Goal: Task Accomplishment & Management: Use online tool/utility

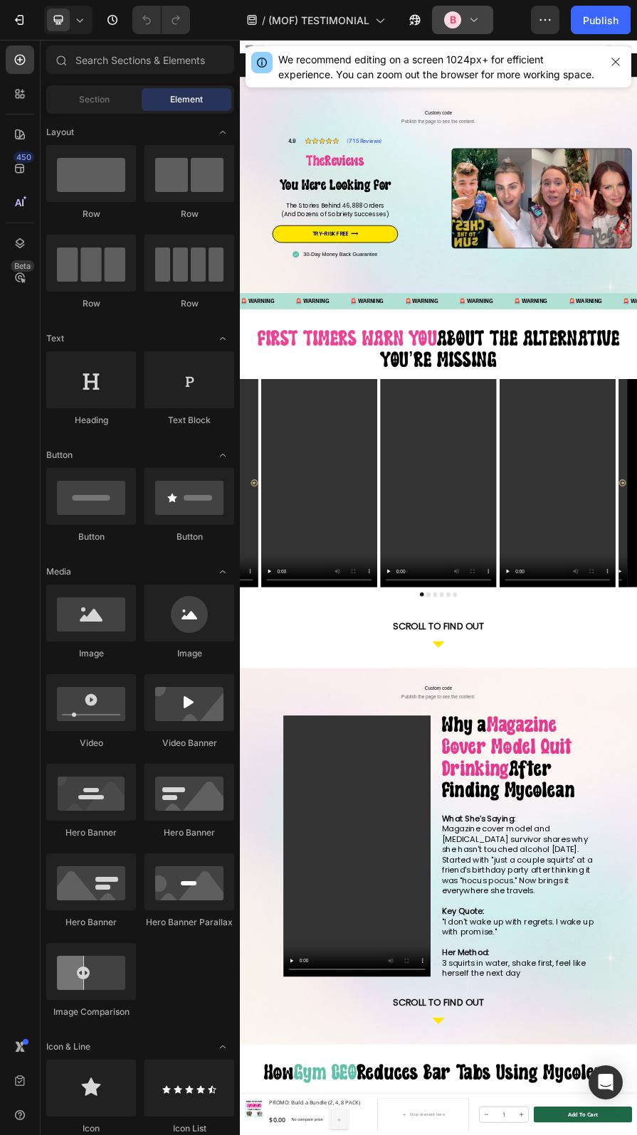
click at [473, 17] on icon at bounding box center [474, 20] width 14 height 14
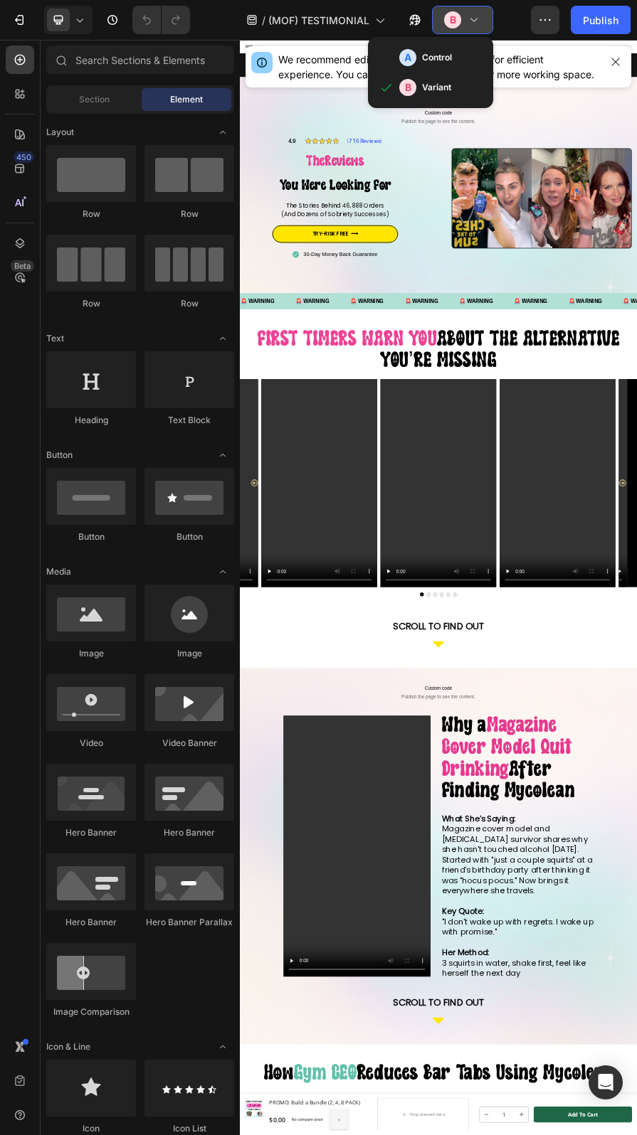
click at [473, 17] on icon at bounding box center [474, 20] width 14 height 14
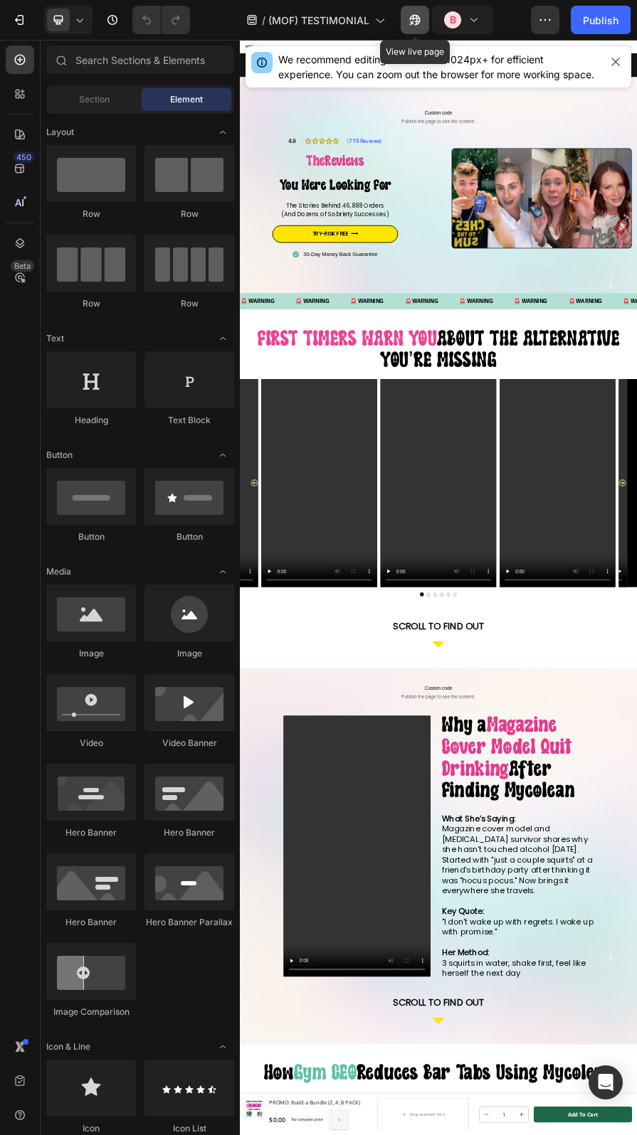
click at [408, 14] on icon "button" at bounding box center [415, 20] width 14 height 14
click at [18, 17] on icon "button" at bounding box center [19, 20] width 14 height 14
